Goal: Find specific page/section: Find specific page/section

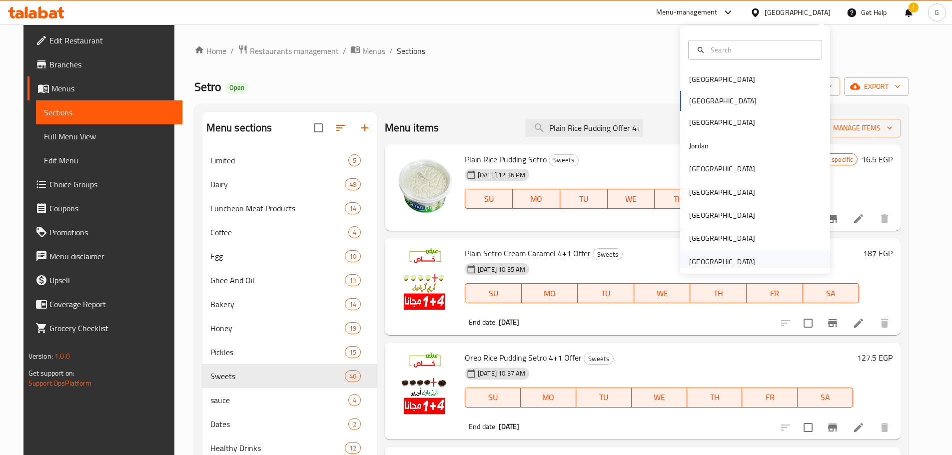
click at [737, 259] on div "[GEOGRAPHIC_DATA]" at bounding box center [722, 261] width 66 height 11
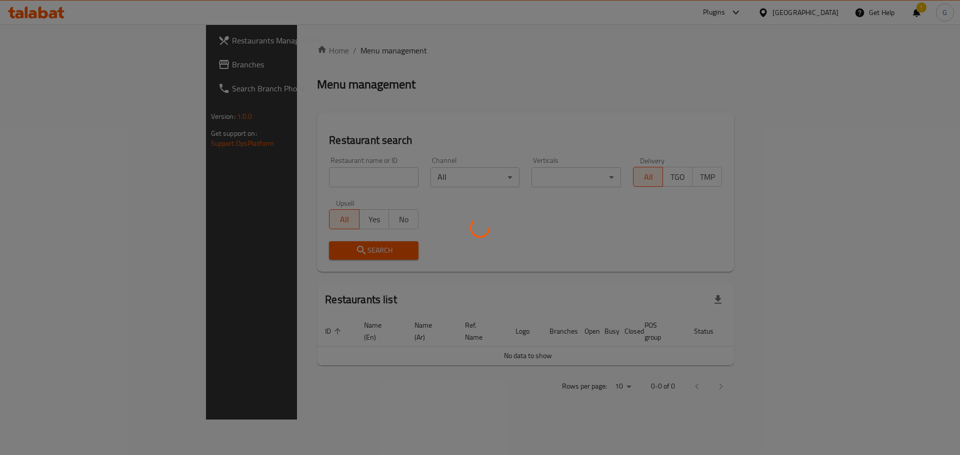
click at [228, 180] on div at bounding box center [480, 227] width 960 height 455
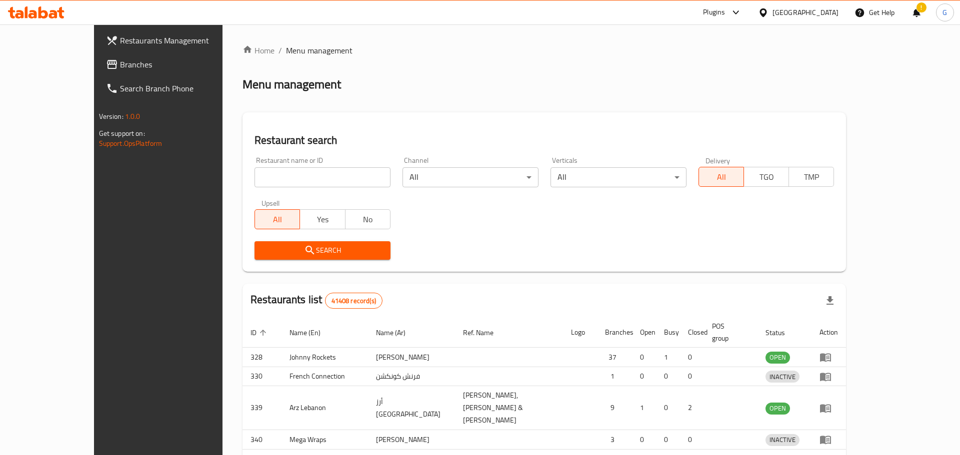
click at [228, 179] on div at bounding box center [480, 227] width 960 height 455
click at [254, 176] on input "search" at bounding box center [322, 177] width 136 height 20
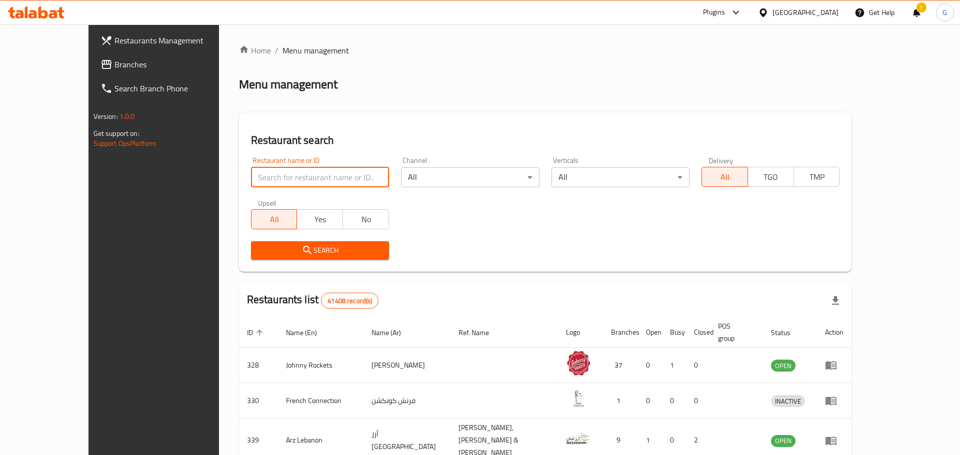
click at [251, 176] on input "search" at bounding box center [320, 177] width 138 height 20
paste input "24075"
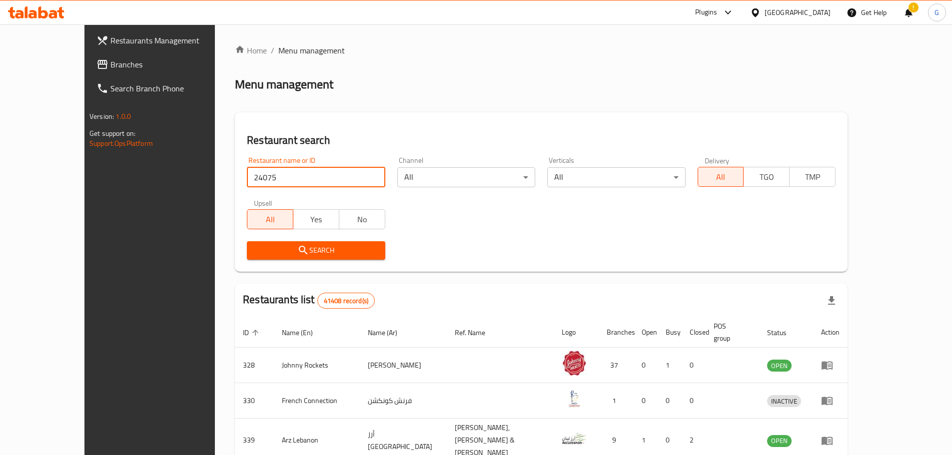
type input "24075"
drag, startPoint x: 340, startPoint y: 263, endPoint x: 342, endPoint y: 254, distance: 9.6
click at [341, 261] on div "Search" at bounding box center [316, 250] width 150 height 30
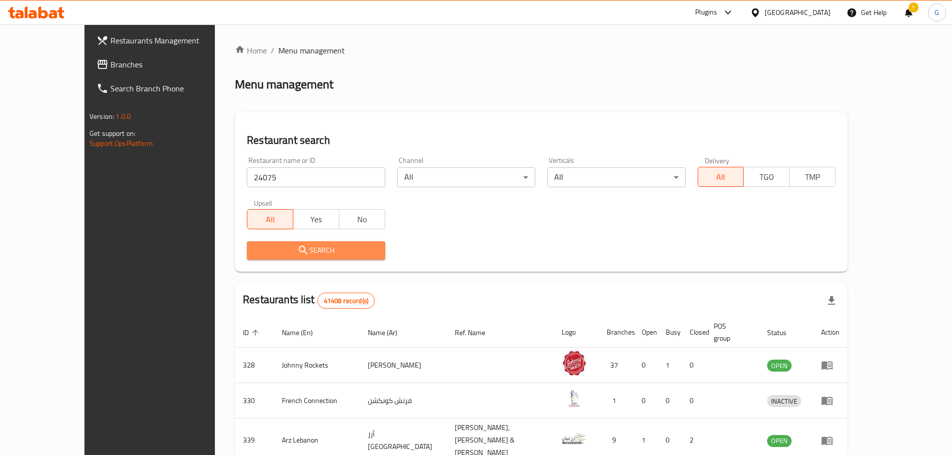
click at [342, 254] on span "Search" at bounding box center [316, 250] width 122 height 12
click at [342, 253] on div at bounding box center [476, 227] width 952 height 455
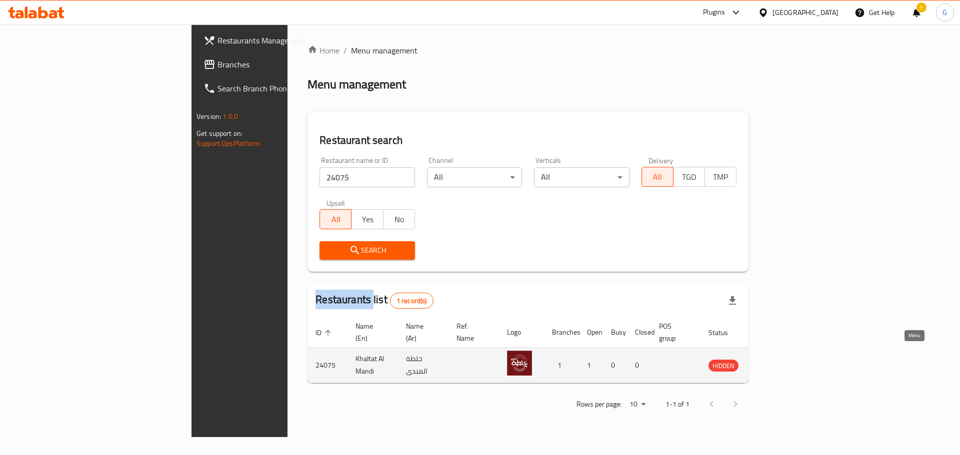
click at [771, 364] on icon "enhanced table" at bounding box center [768, 366] width 3 height 4
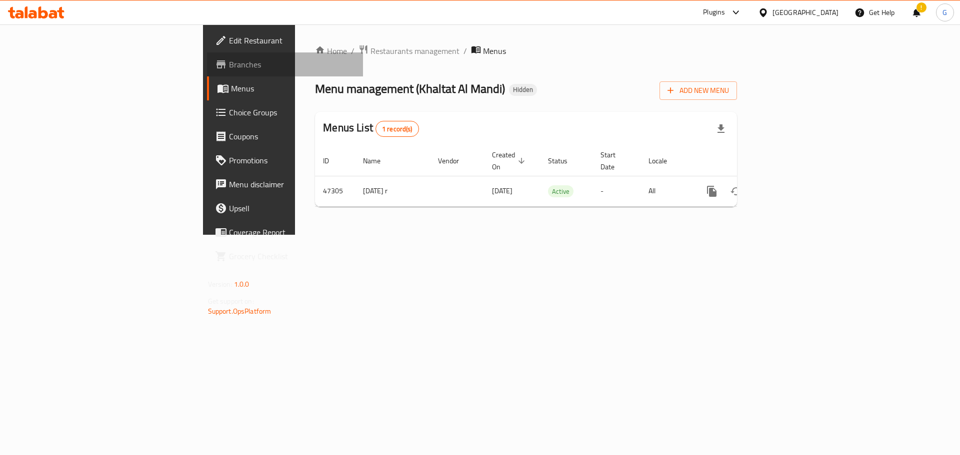
drag, startPoint x: 54, startPoint y: 58, endPoint x: 55, endPoint y: 65, distance: 7.0
click at [229, 58] on span "Branches" at bounding box center [292, 64] width 126 height 12
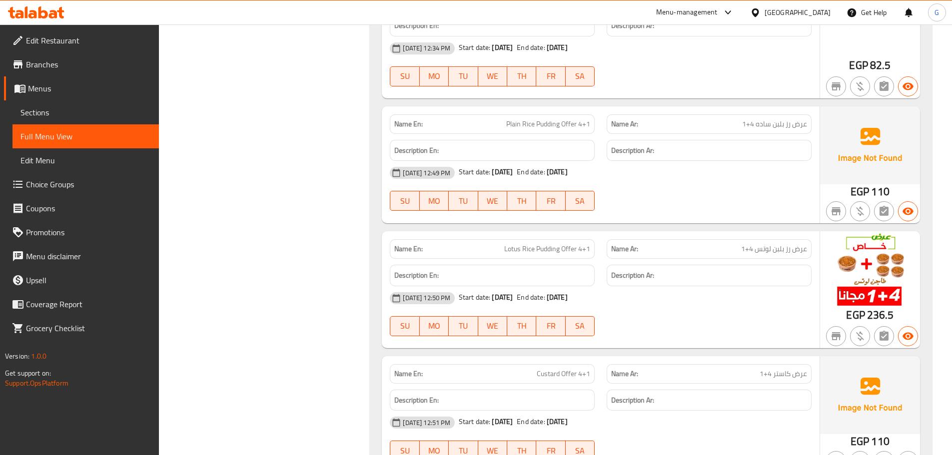
scroll to position [19389, 0]
click at [825, 11] on div "[GEOGRAPHIC_DATA]" at bounding box center [798, 12] width 66 height 11
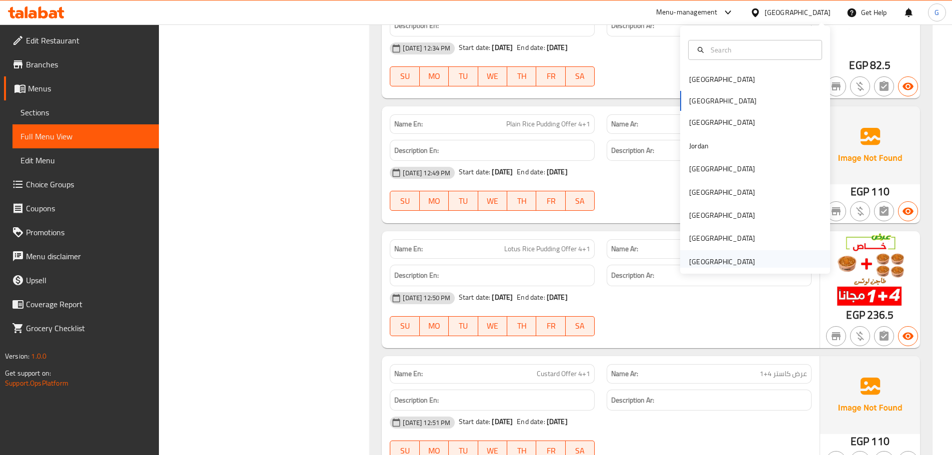
click at [706, 262] on div "[GEOGRAPHIC_DATA]" at bounding box center [722, 261] width 66 height 11
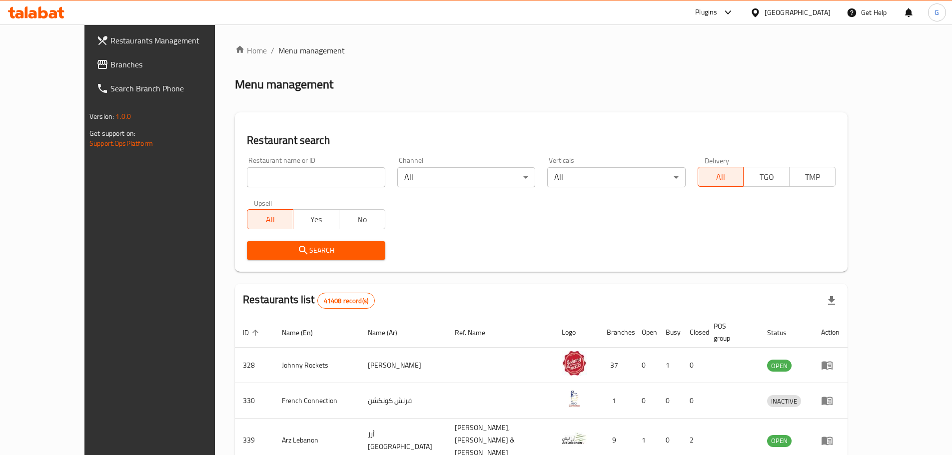
click at [110, 62] on span "Branches" at bounding box center [172, 64] width 125 height 12
